Goal: Obtain resource: Obtain resource

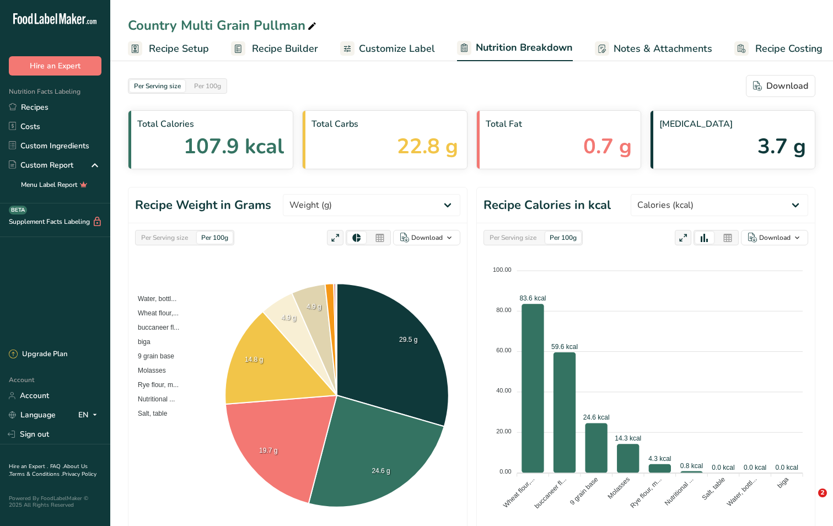
select select "Calories"
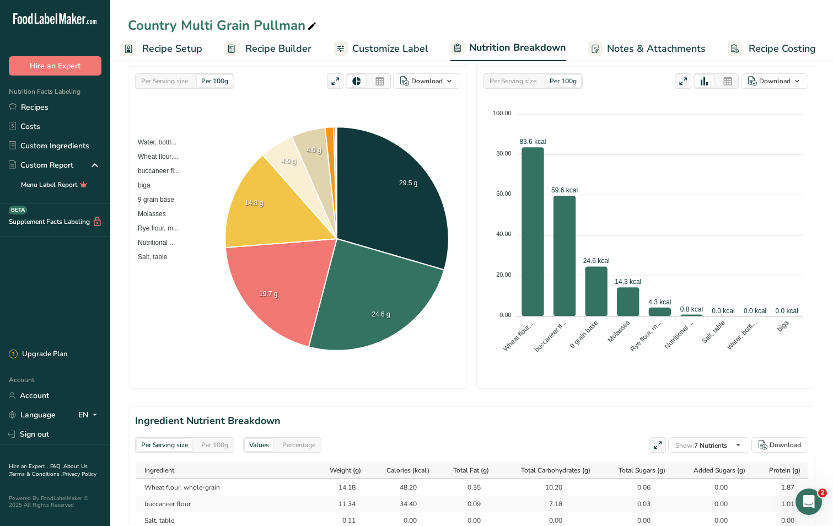
scroll to position [6, 0]
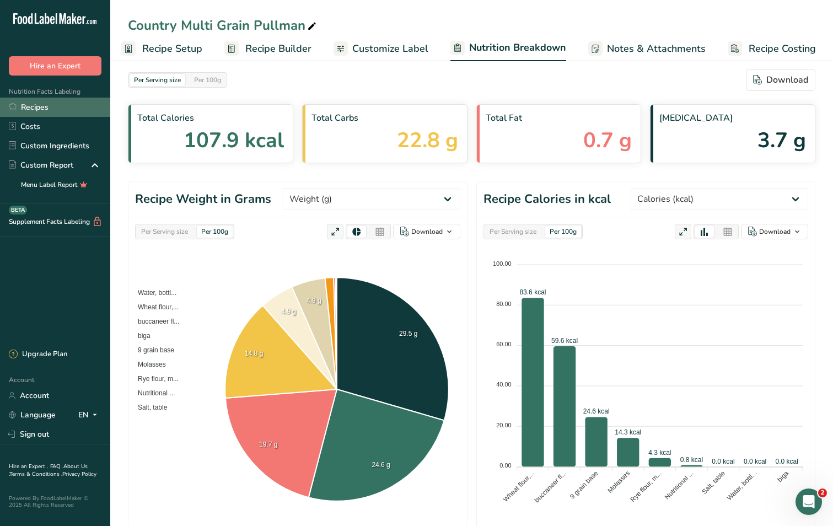
click at [42, 106] on link "Recipes" at bounding box center [55, 107] width 110 height 19
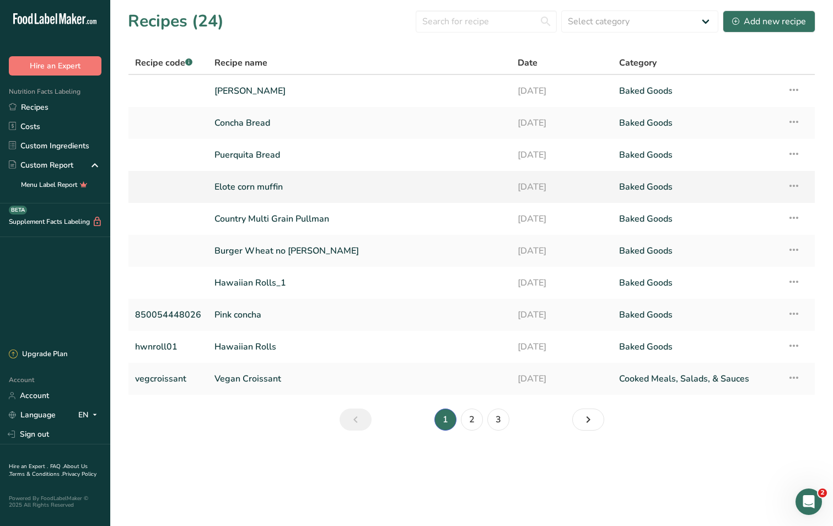
click at [250, 186] on link "Elote corn muffin" at bounding box center [359, 186] width 290 height 23
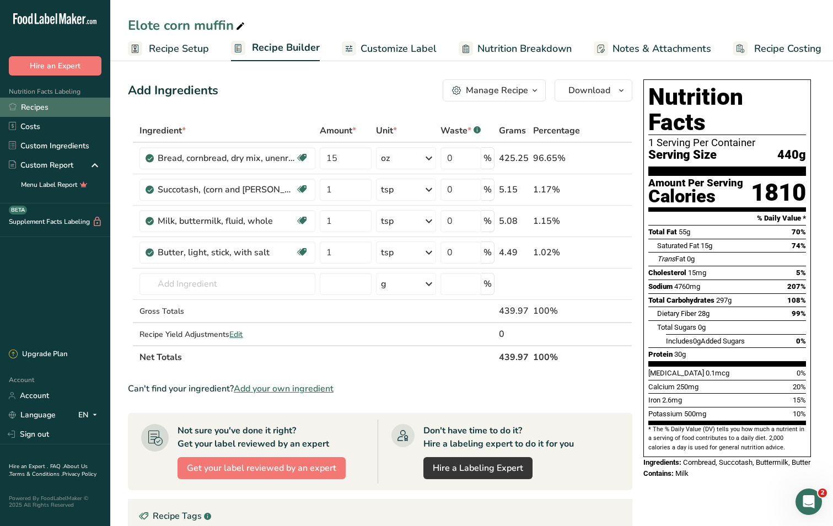
click at [43, 108] on link "Recipes" at bounding box center [55, 107] width 110 height 19
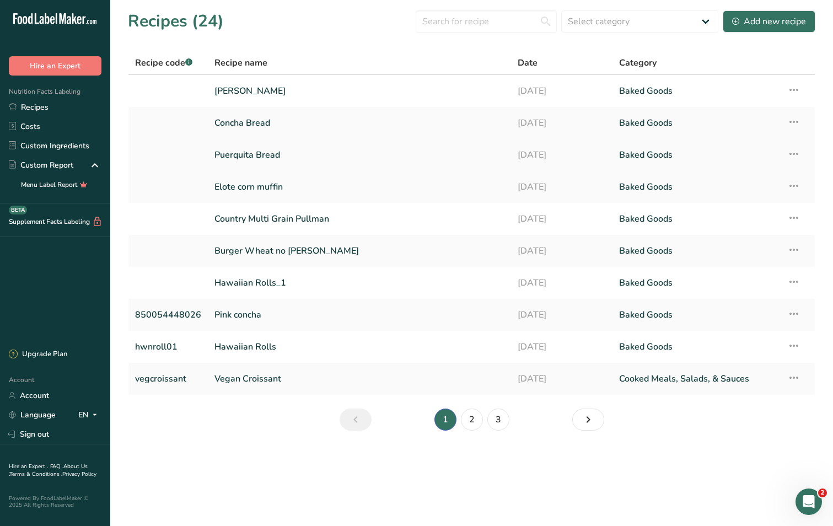
click at [262, 157] on link "Puerquita Bread" at bounding box center [359, 154] width 290 height 23
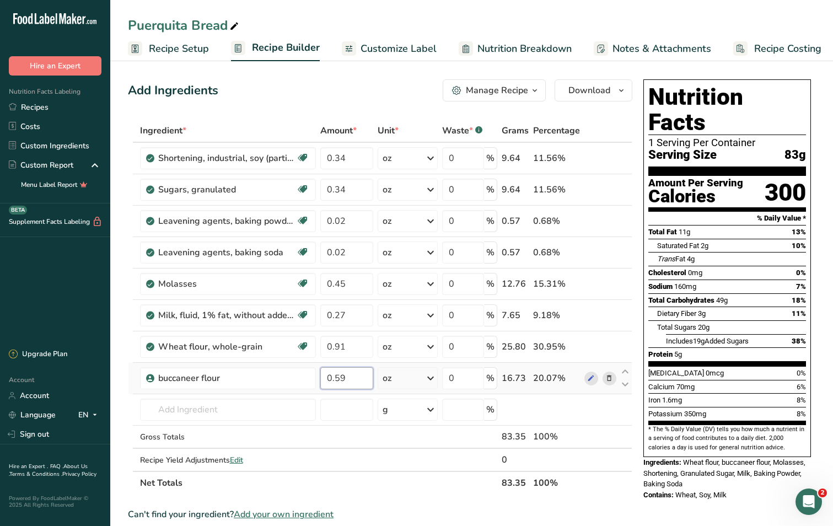
click at [357, 378] on input "0.59" at bounding box center [346, 378] width 53 height 22
type input "0.42"
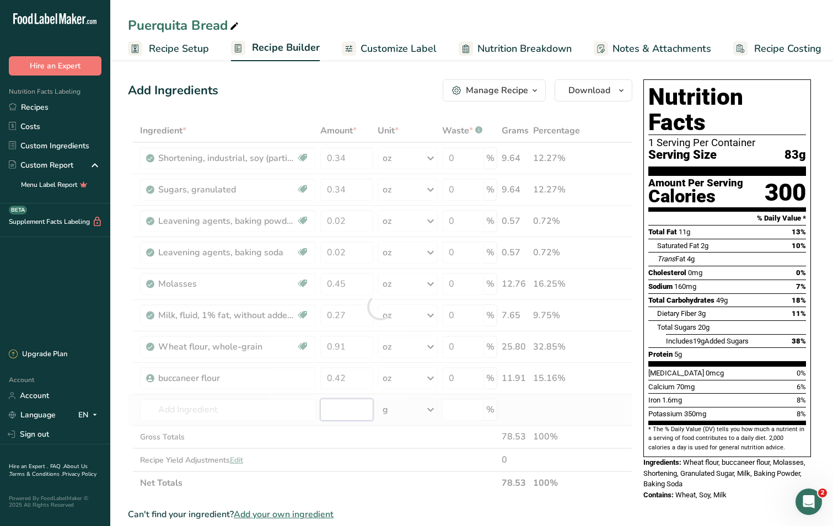
click at [352, 419] on div "Ingredient * Amount * Unit * Waste * .a-a{fill:#347362;}.b-a{fill:#fff;} Grams …" at bounding box center [380, 306] width 504 height 375
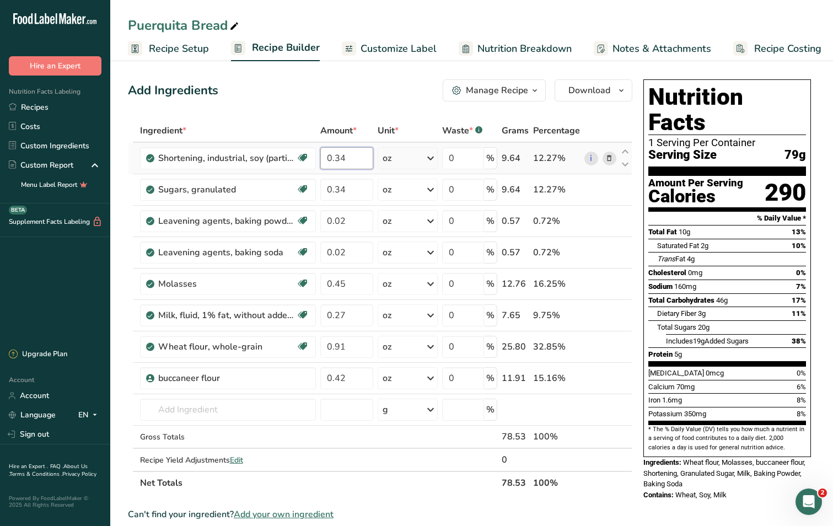
click at [345, 157] on input "0.34" at bounding box center [346, 158] width 53 height 22
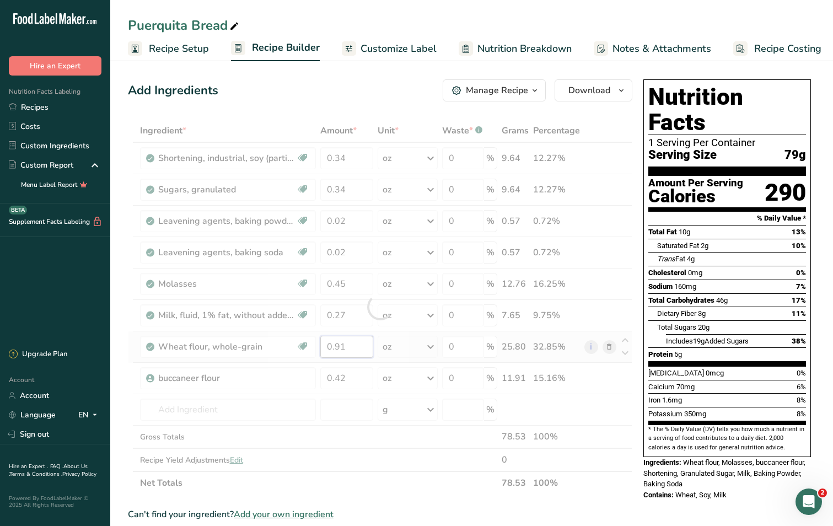
click at [357, 345] on div "Ingredient * Amount * Unit * Waste * .a-a{fill:#347362;}.b-a{fill:#fff;} Grams …" at bounding box center [380, 306] width 504 height 375
click at [343, 420] on div "Ingredient * Amount * Unit * Waste * .a-a{fill:#347362;}.b-a{fill:#fff;} Grams …" at bounding box center [380, 306] width 504 height 375
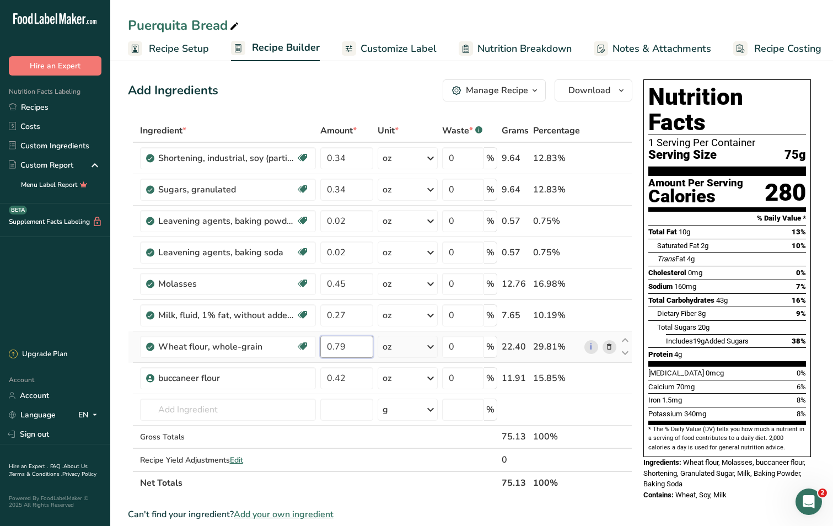
click at [346, 346] on input "0.79" at bounding box center [346, 347] width 53 height 22
type input "0.60"
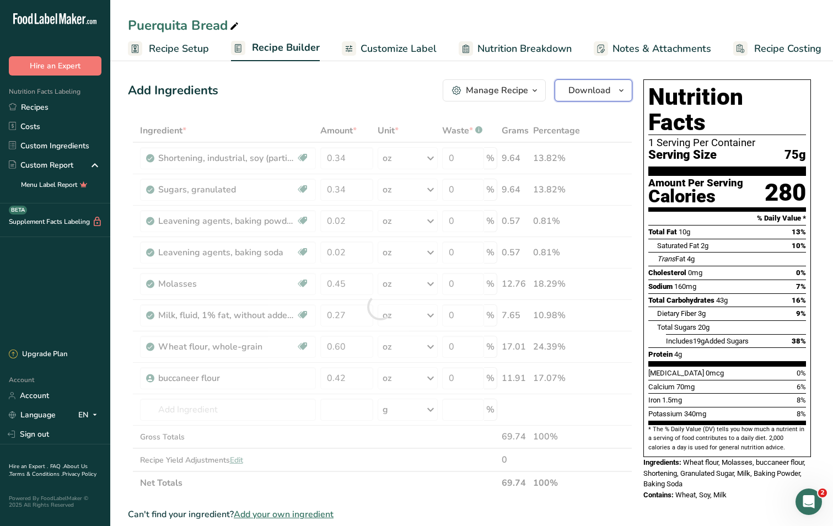
click at [589, 89] on span "Download" at bounding box center [589, 90] width 42 height 13
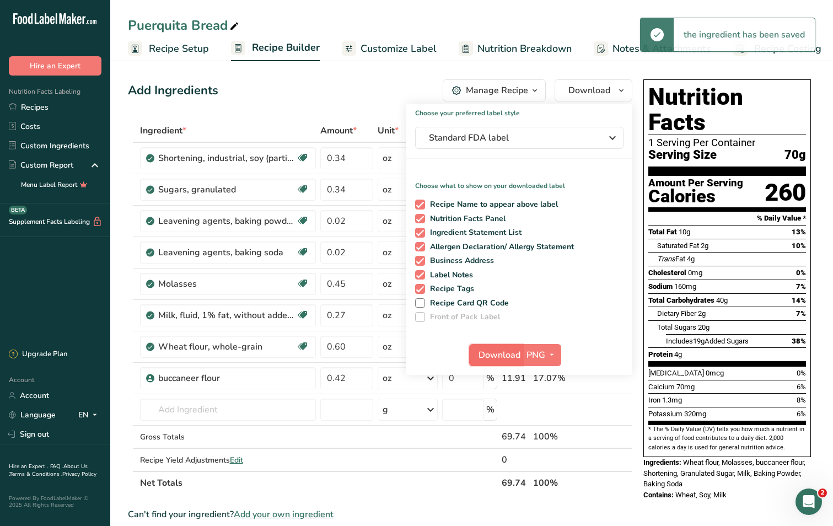
click at [500, 354] on span "Download" at bounding box center [499, 354] width 42 height 13
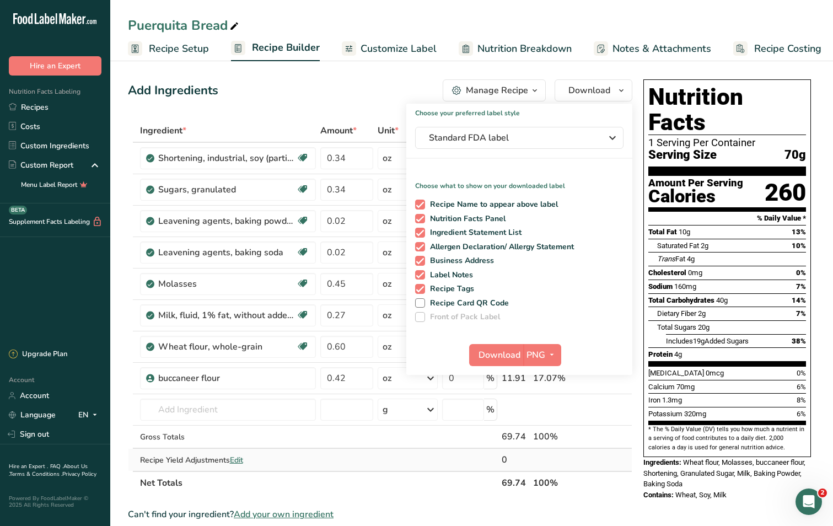
click at [462, 464] on td at bounding box center [470, 460] width 60 height 22
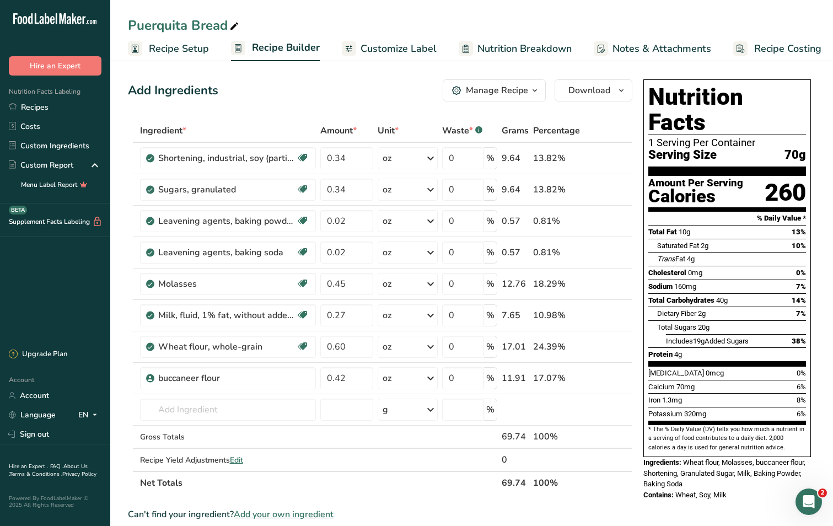
click at [501, 50] on span "Nutrition Breakdown" at bounding box center [524, 48] width 94 height 15
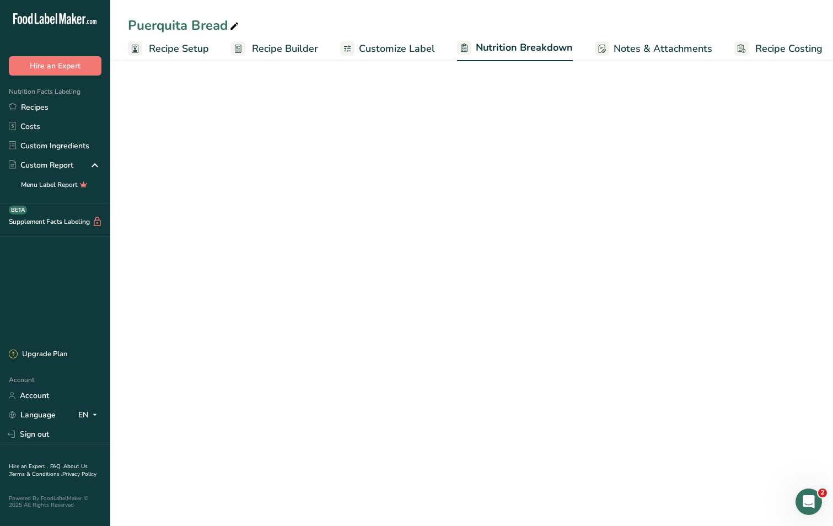
scroll to position [0, 7]
select select "Calories"
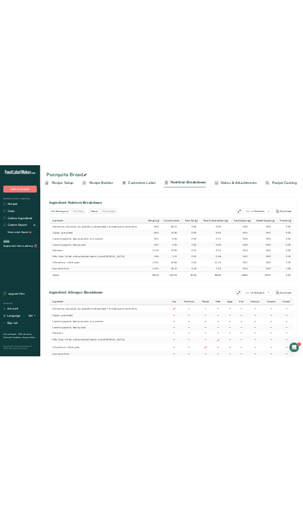
scroll to position [370, 0]
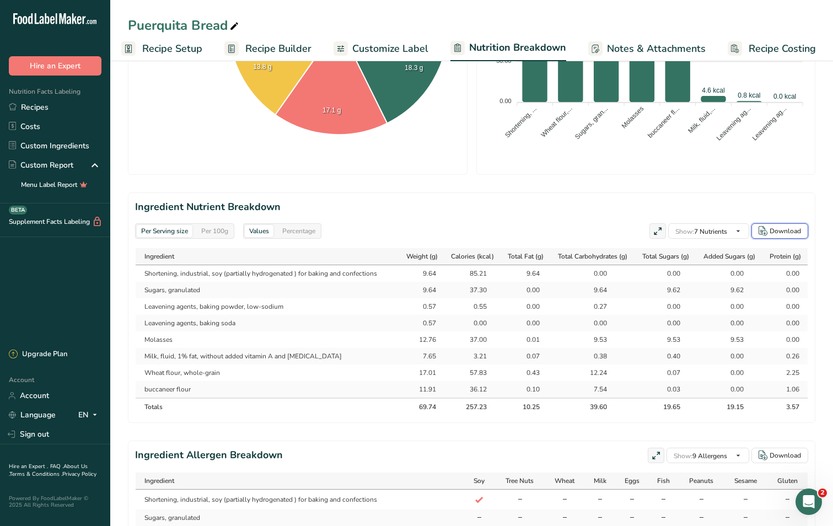
click at [792, 230] on div "Download" at bounding box center [784, 231] width 31 height 10
select select "Calories"
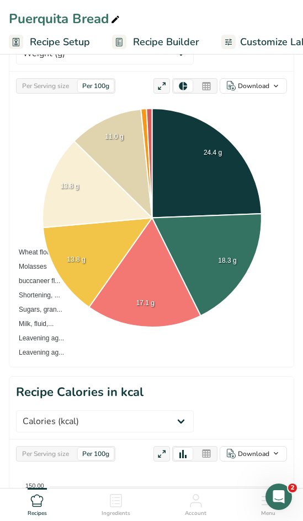
click at [247, 63] on header "Recipe Weight in Grams Weight (g) Calories (kcal) Energy KJ (kj) Total Fat (g) …" at bounding box center [151, 40] width 284 height 63
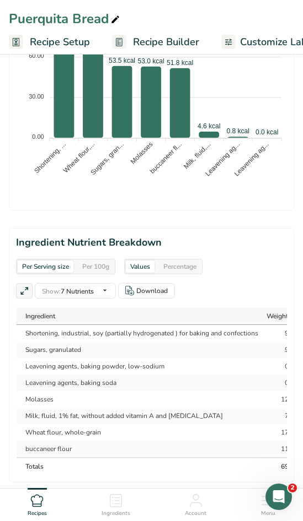
scroll to position [1197, 0]
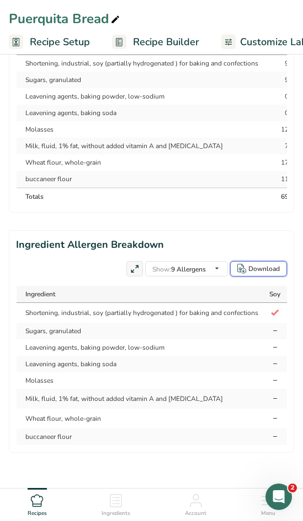
click at [265, 272] on div "Download" at bounding box center [263, 269] width 31 height 10
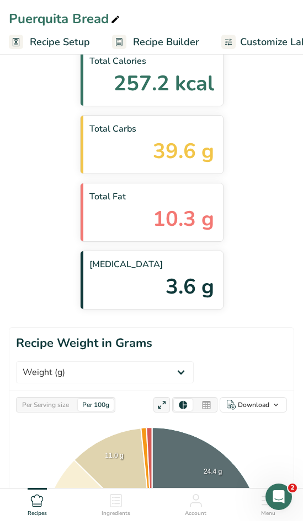
scroll to position [0, 0]
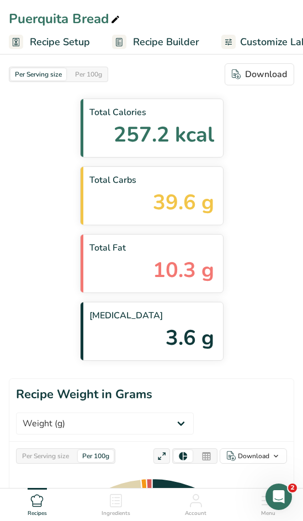
click at [18, 306] on div "Total Calories 257.2 kcal Total Carbs 39.6 g Total Fat 10.3 g [MEDICAL_DATA] 3.…" at bounding box center [151, 230] width 285 height 262
click at [18, 305] on div "Total Calories 257.2 kcal Total Carbs 39.6 g Total Fat 10.3 g [MEDICAL_DATA] 3.…" at bounding box center [151, 230] width 285 height 262
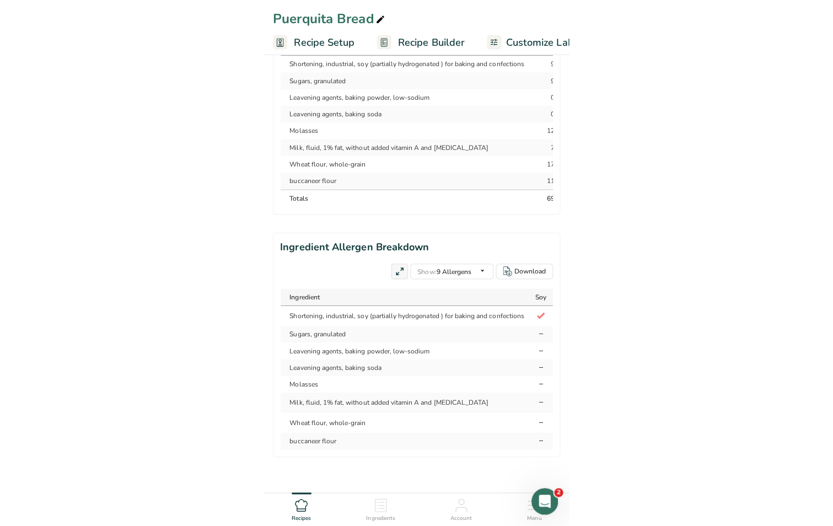
scroll to position [536, 0]
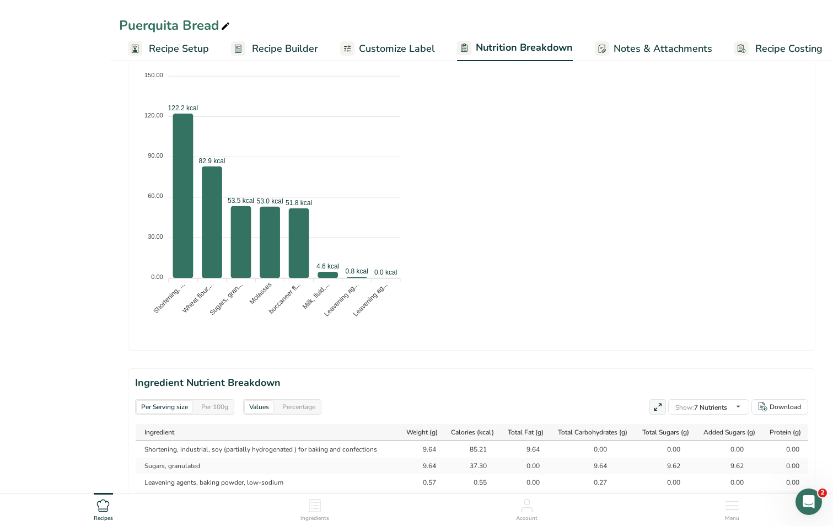
select select "Calories"
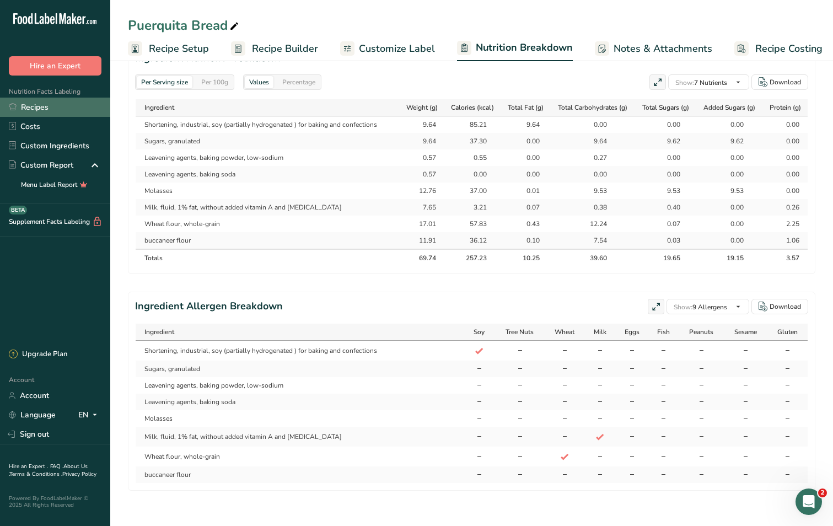
click at [35, 103] on link "Recipes" at bounding box center [55, 107] width 110 height 19
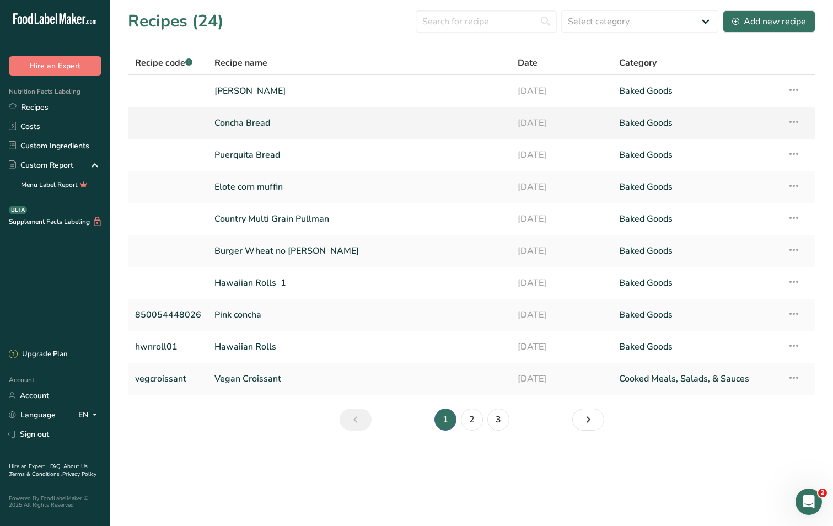
click at [218, 121] on link "Concha Bread" at bounding box center [359, 122] width 290 height 23
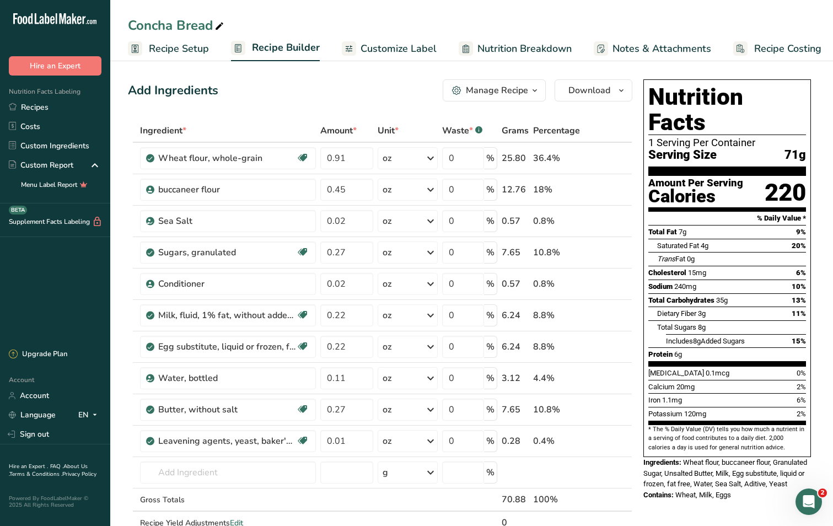
click at [249, 99] on div "Add Ingredients Manage Recipe Delete Recipe Duplicate Recipe Scale Recipe Save …" at bounding box center [380, 90] width 504 height 22
click at [38, 105] on link "Recipes" at bounding box center [55, 107] width 110 height 19
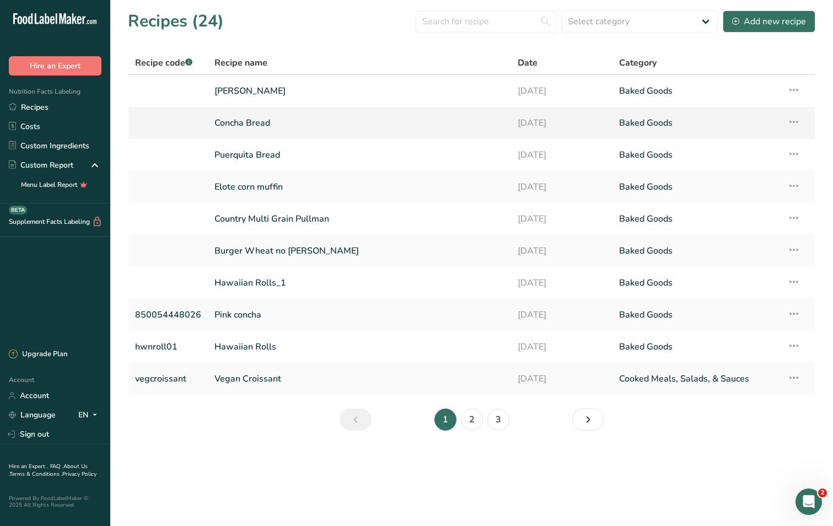
click at [239, 119] on link "Concha Bread" at bounding box center [359, 122] width 290 height 23
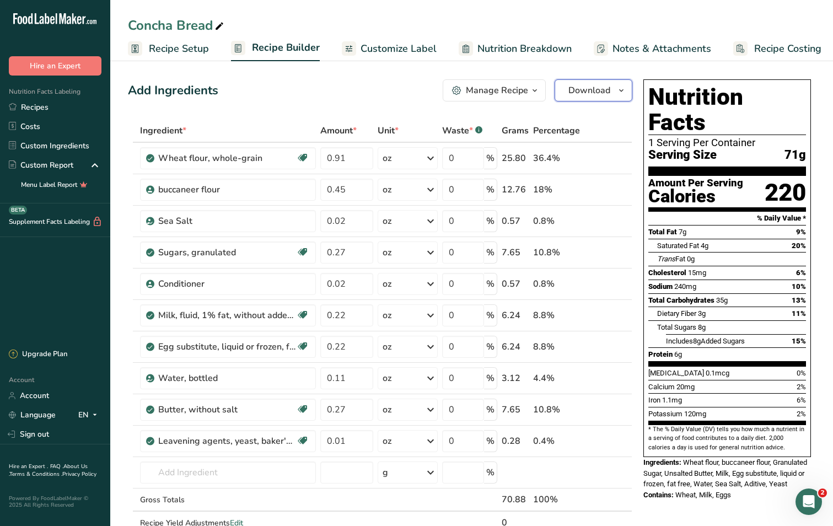
click at [591, 90] on span "Download" at bounding box center [589, 90] width 42 height 13
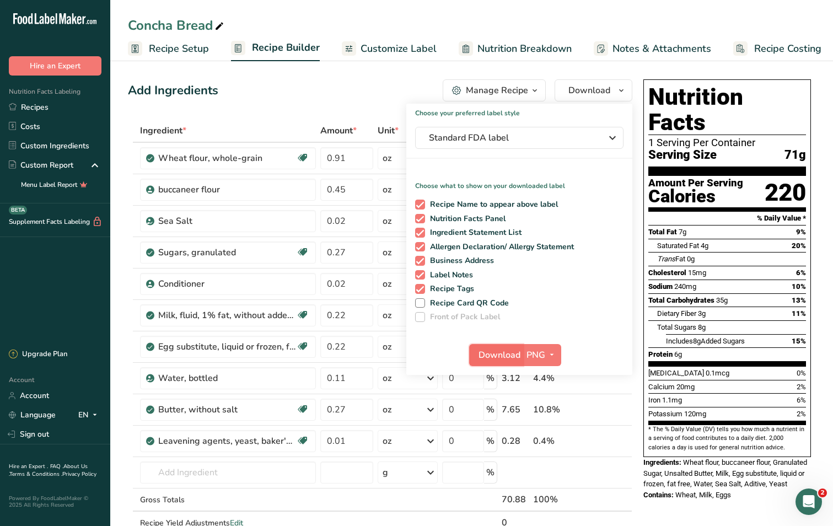
click at [502, 359] on span "Download" at bounding box center [499, 354] width 42 height 13
